Goal: Task Accomplishment & Management: Submit feedback/report problem

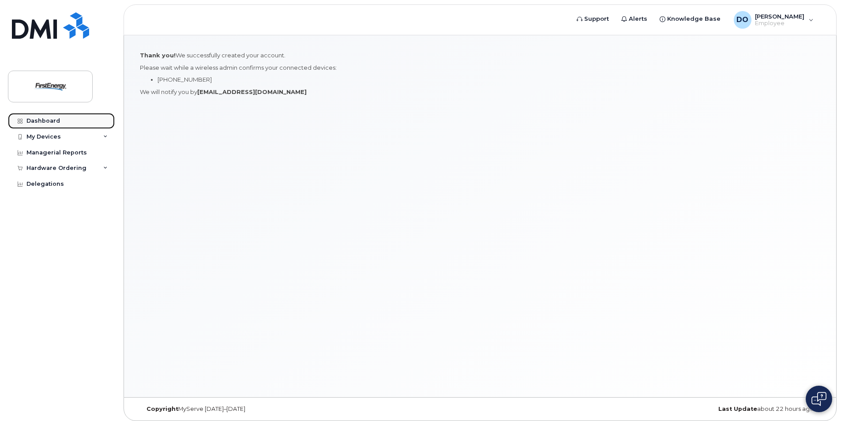
click at [45, 119] on div "Dashboard" at bounding box center [43, 120] width 34 height 7
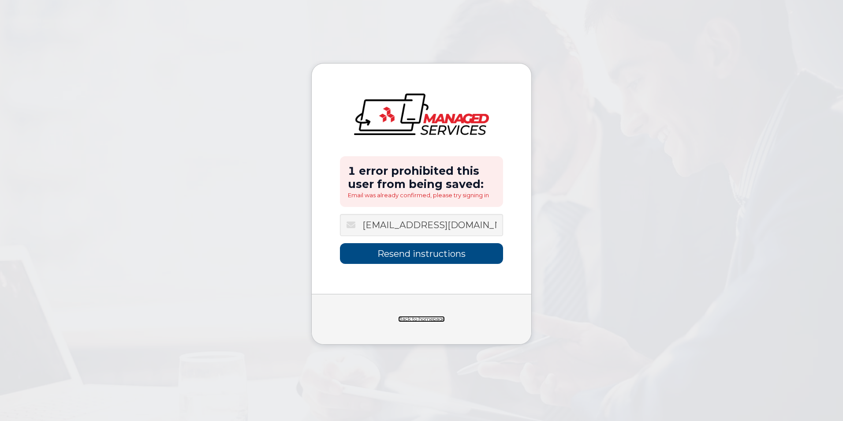
click at [437, 318] on link "Back to homepage" at bounding box center [421, 319] width 47 height 6
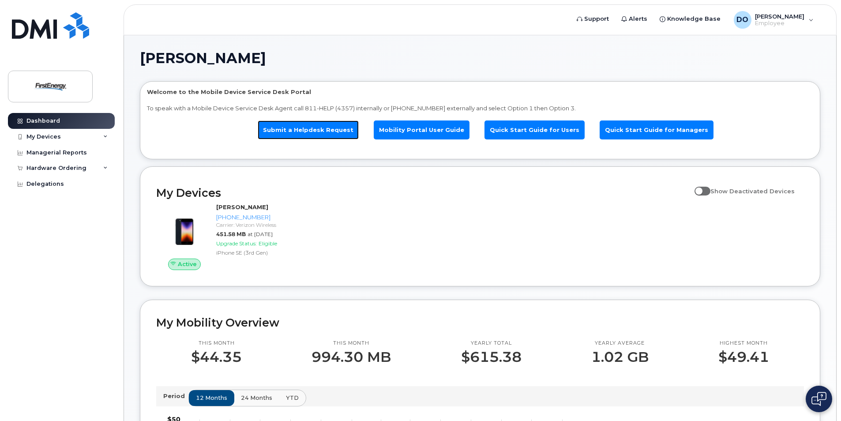
click at [340, 135] on link "Submit a Helpdesk Request" at bounding box center [308, 129] width 101 height 19
